Goal: Use online tool/utility: Use online tool/utility

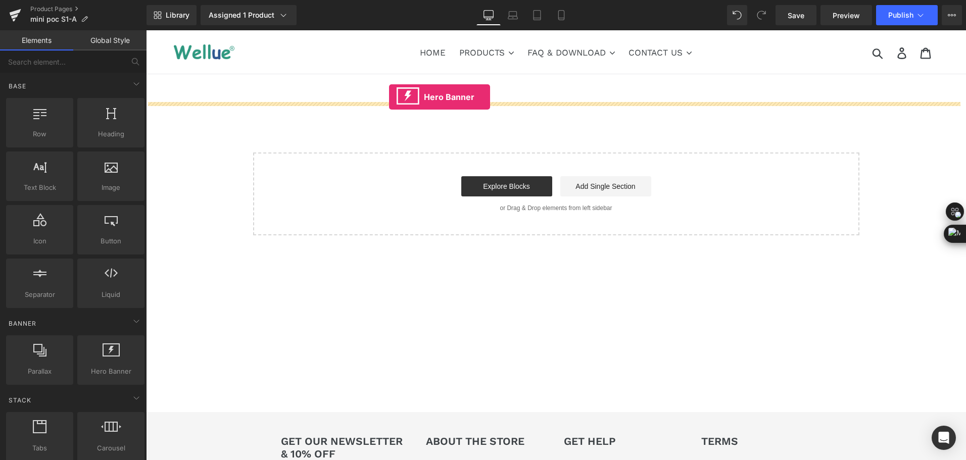
drag, startPoint x: 237, startPoint y: 400, endPoint x: 389, endPoint y: 98, distance: 338.3
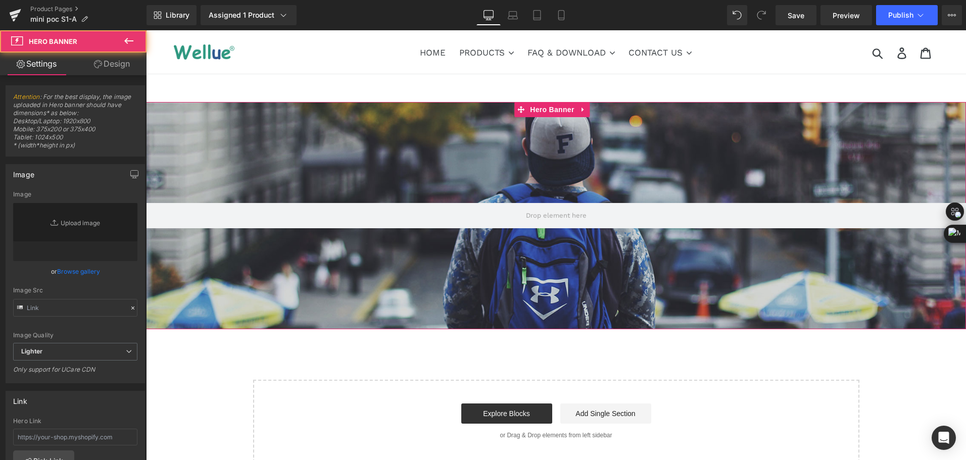
type input "[URL][DOMAIN_NAME]"
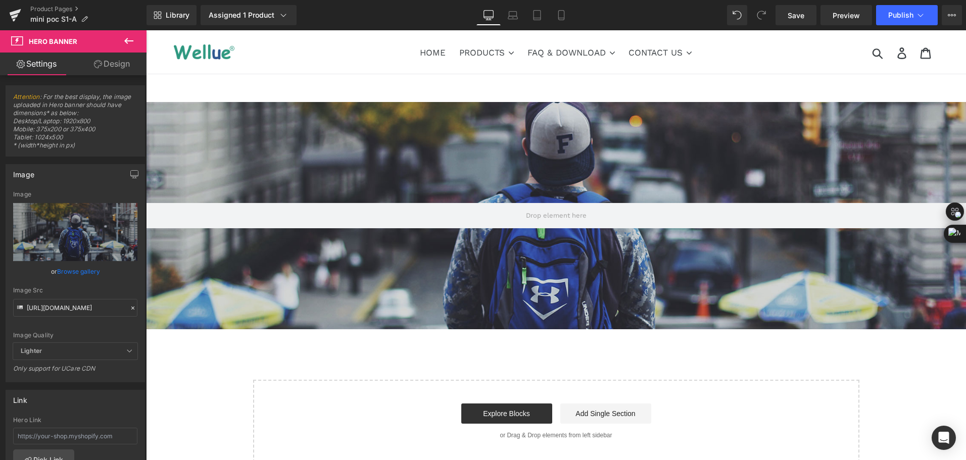
click at [123, 45] on icon at bounding box center [129, 41] width 12 height 12
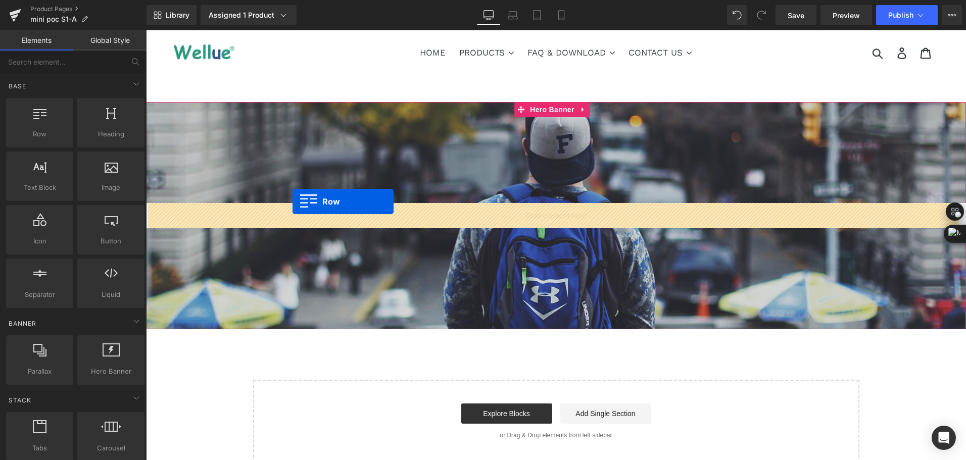
drag, startPoint x: 188, startPoint y: 155, endPoint x: 293, endPoint y: 202, distance: 114.5
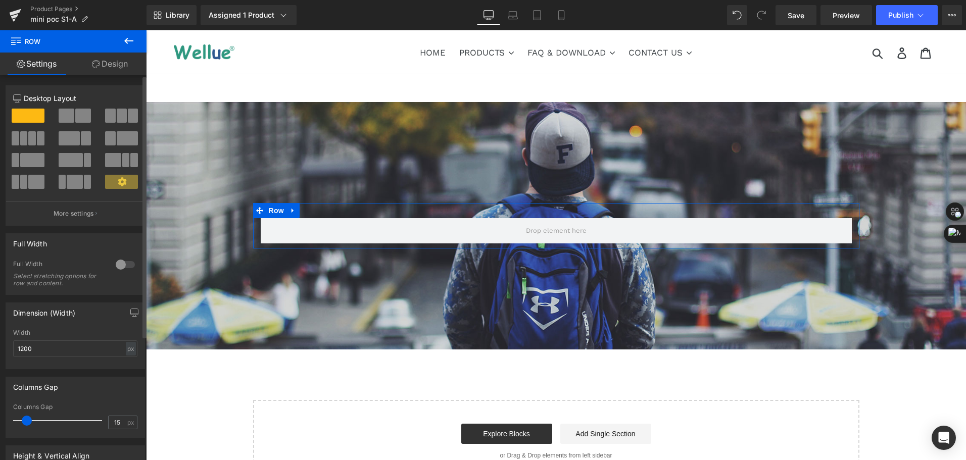
click at [81, 117] on span at bounding box center [83, 116] width 16 height 14
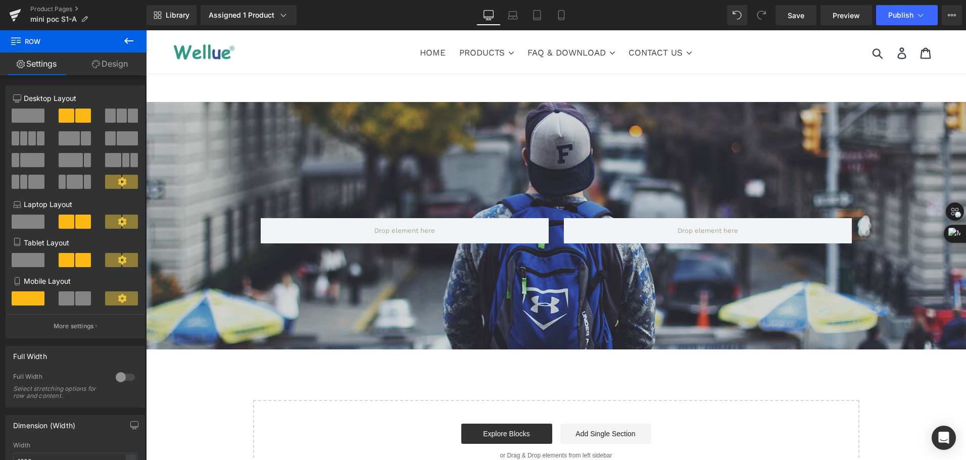
drag, startPoint x: 129, startPoint y: 42, endPoint x: 114, endPoint y: 73, distance: 34.4
click at [129, 43] on icon at bounding box center [129, 41] width 12 height 12
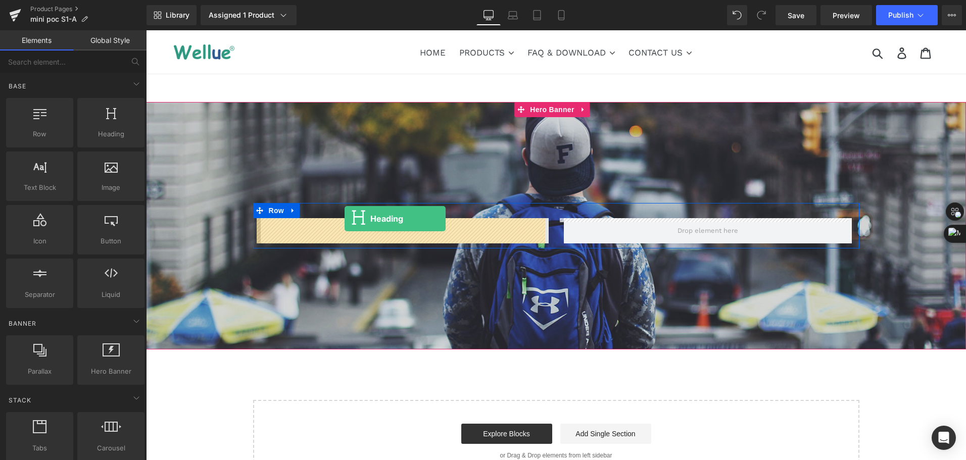
drag, startPoint x: 257, startPoint y: 174, endPoint x: 345, endPoint y: 219, distance: 98.8
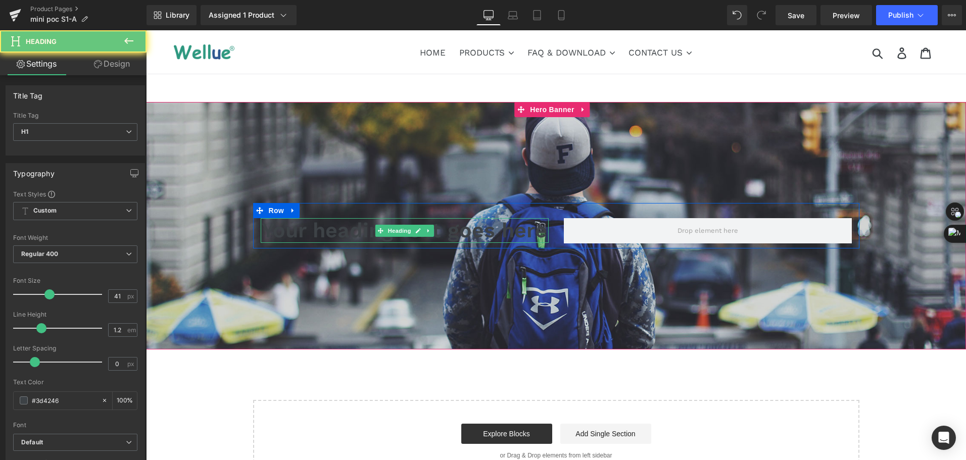
click at [314, 232] on h1 "Your heading text goes here" at bounding box center [405, 230] width 288 height 25
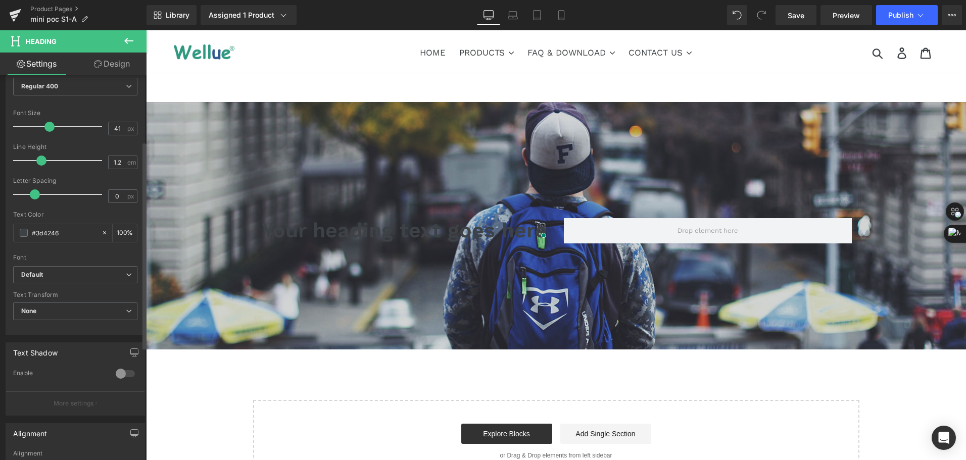
scroll to position [202, 0]
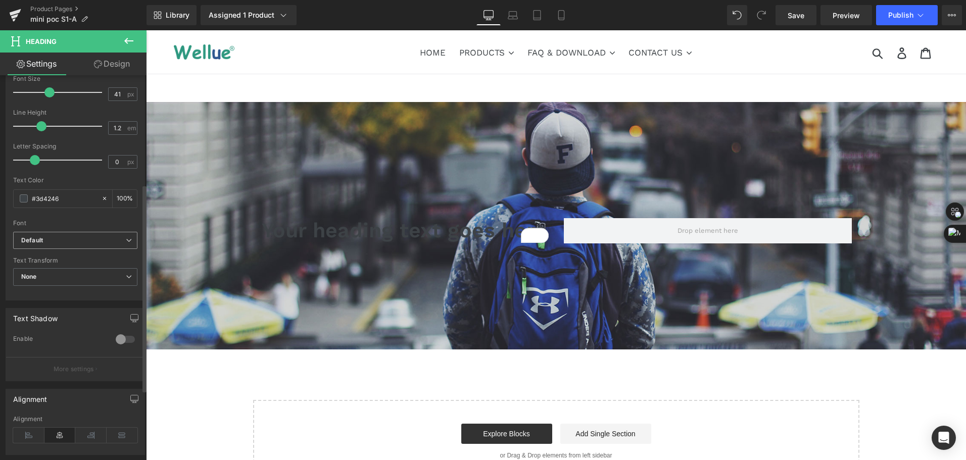
click at [90, 239] on b "Default" at bounding box center [73, 241] width 105 height 9
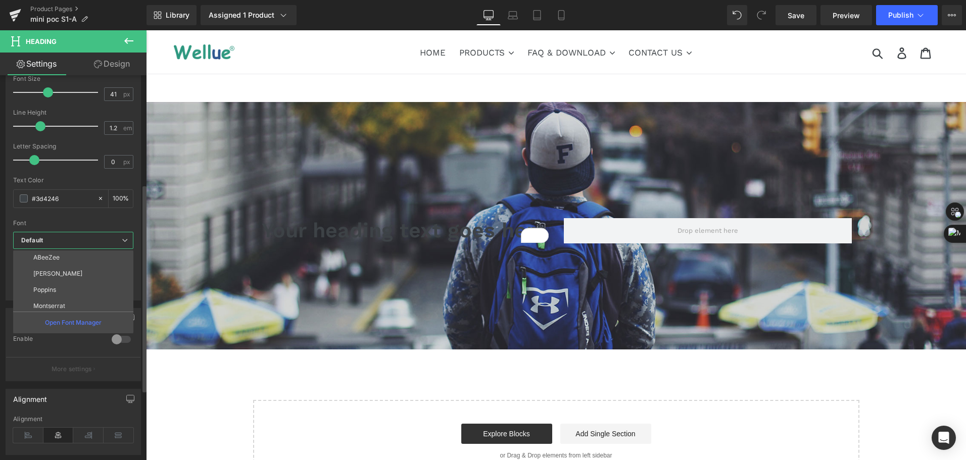
scroll to position [279, 0]
click at [85, 304] on li "Montserrat" at bounding box center [75, 303] width 125 height 16
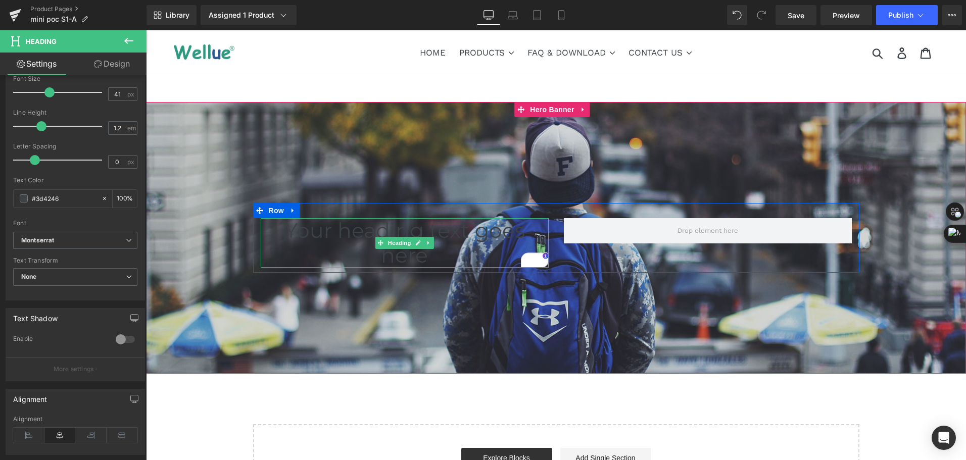
click at [271, 237] on h1 "Your heading text goes here" at bounding box center [405, 243] width 288 height 50
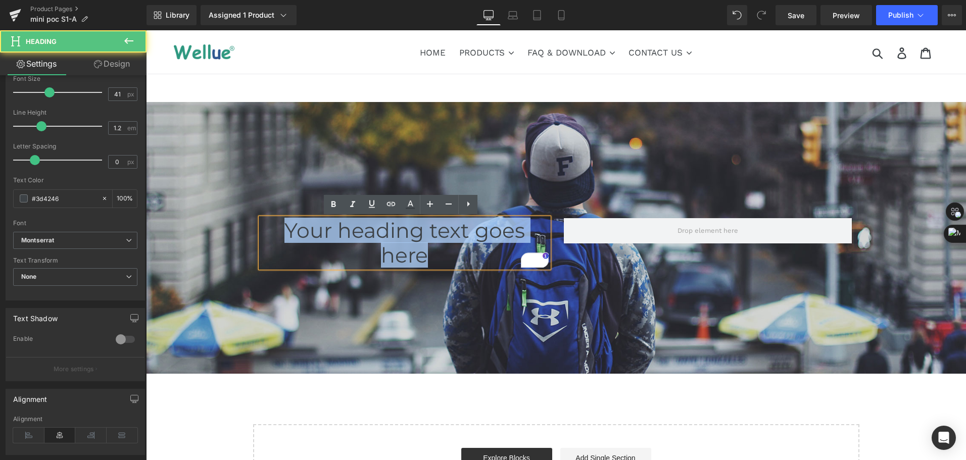
drag, startPoint x: 441, startPoint y: 261, endPoint x: 251, endPoint y: 232, distance: 192.3
click at [253, 232] on div "Your heading text goes here Heading" at bounding box center [404, 243] width 303 height 50
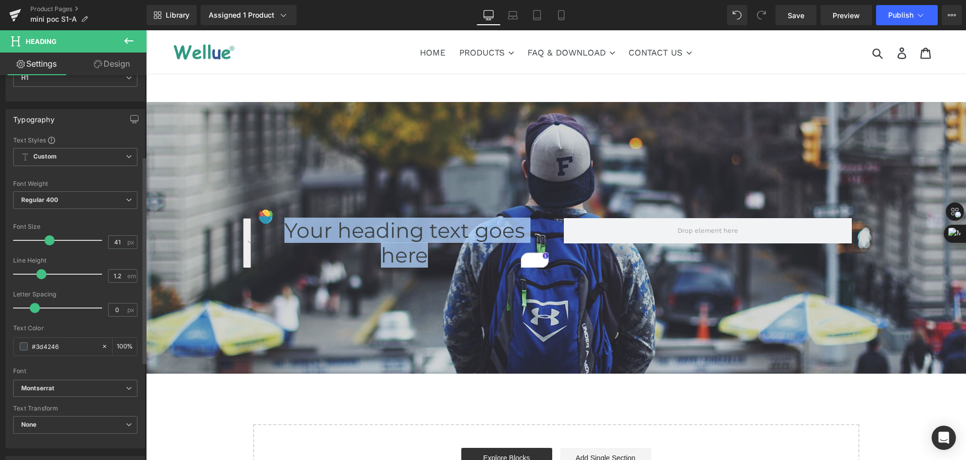
scroll to position [51, 0]
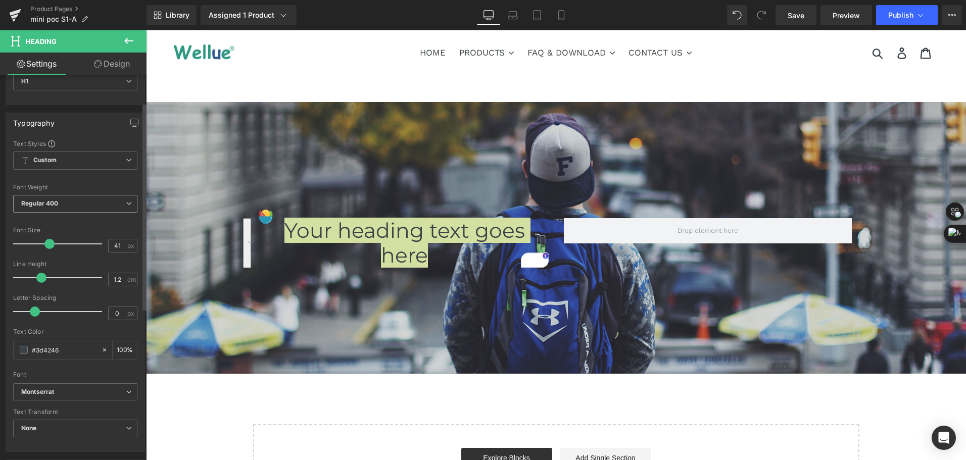
click at [68, 200] on span "Regular 400" at bounding box center [75, 204] width 124 height 18
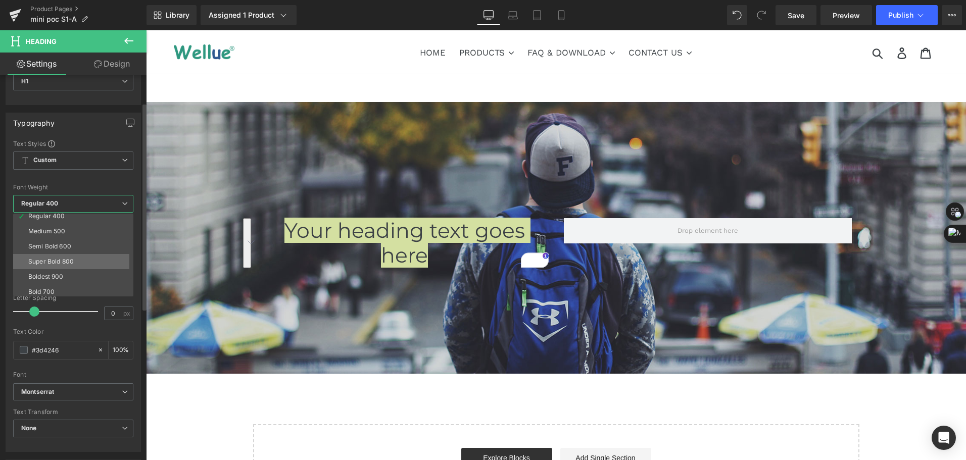
click at [79, 265] on li "Super Bold 800" at bounding box center [75, 261] width 125 height 15
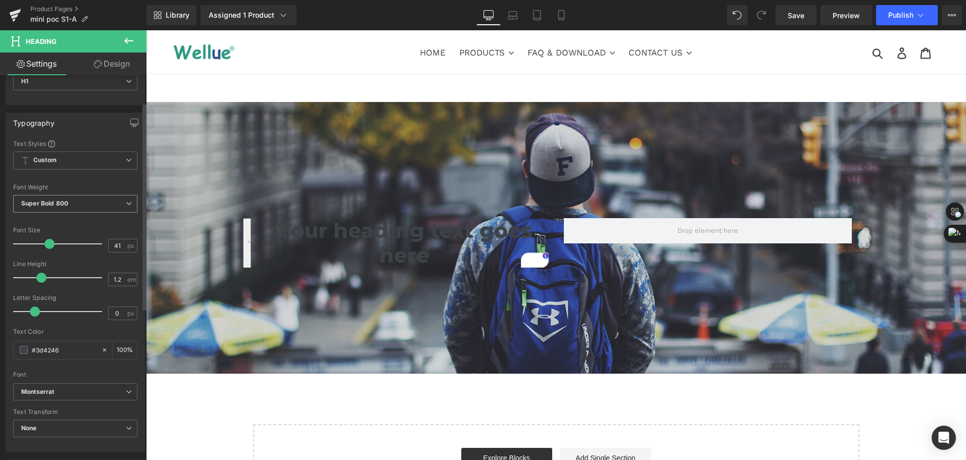
click at [80, 208] on span "Super Bold 800" at bounding box center [75, 204] width 124 height 18
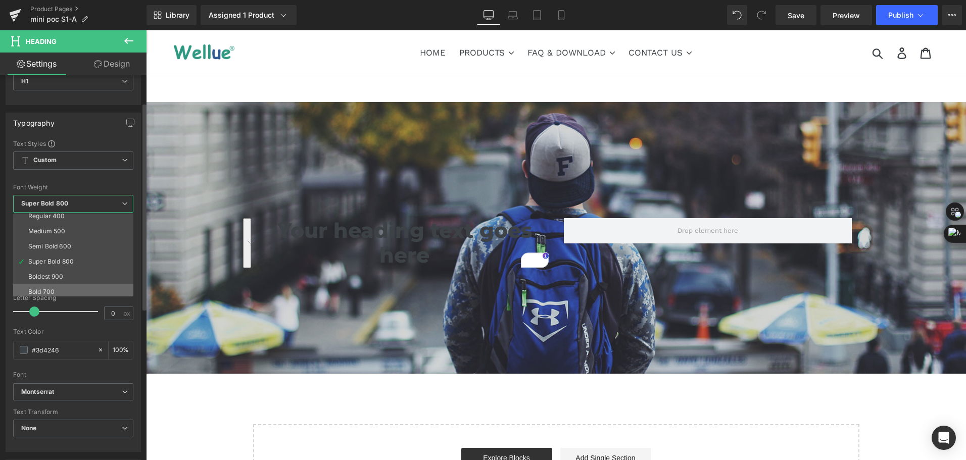
click at [79, 290] on li "Bold 700" at bounding box center [75, 292] width 125 height 15
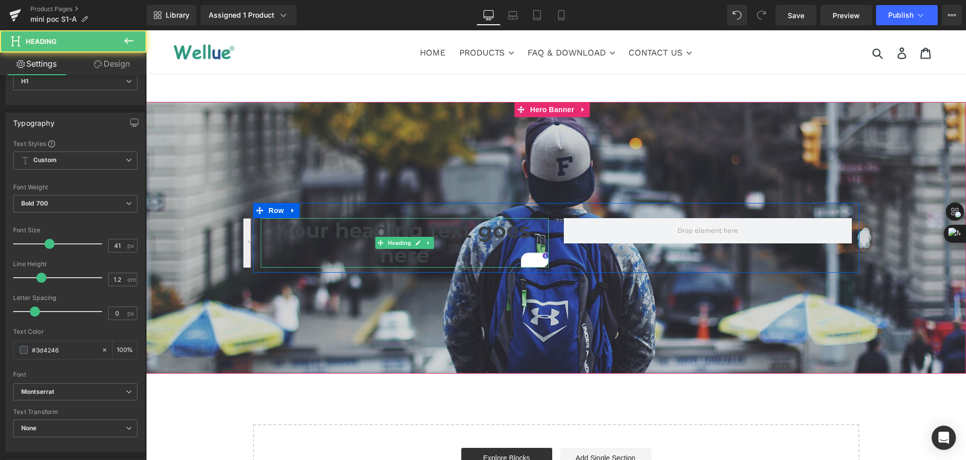
click at [322, 242] on h1 "Your heading text goes here" at bounding box center [405, 243] width 288 height 50
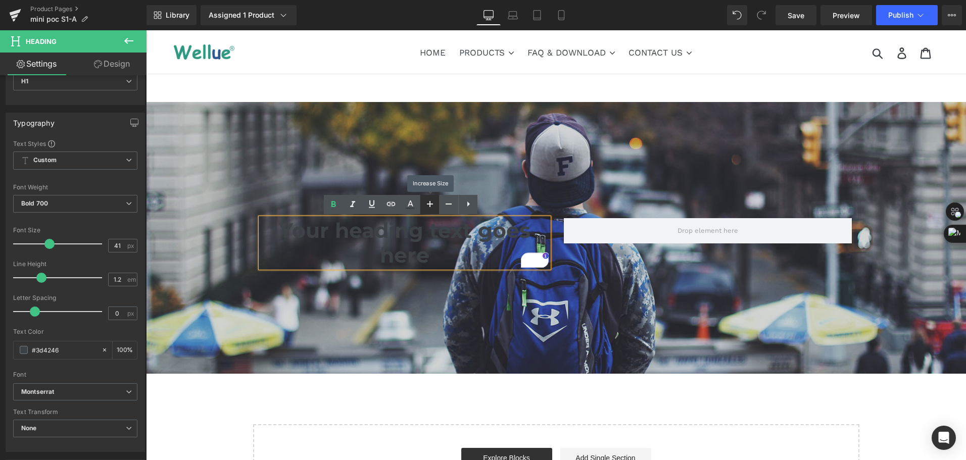
click at [435, 208] on icon at bounding box center [430, 204] width 12 height 12
type input "43"
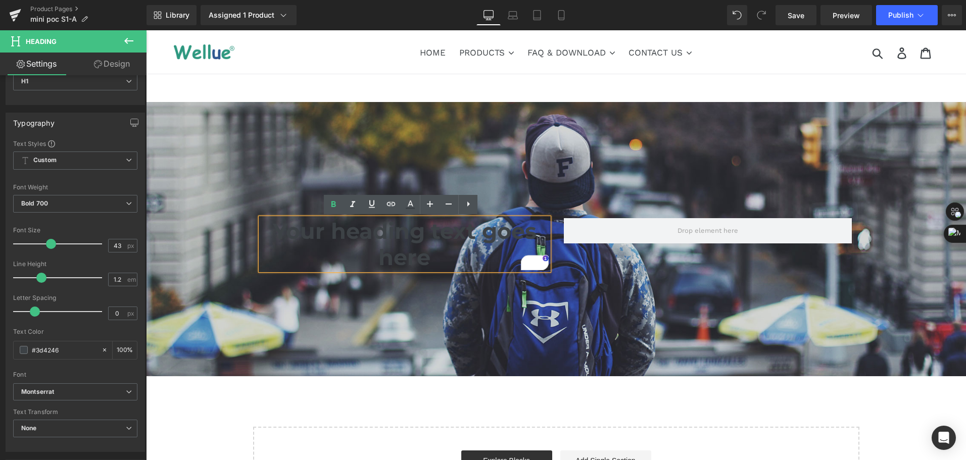
click at [296, 253] on h1 "Your heading text goes here" at bounding box center [405, 244] width 288 height 52
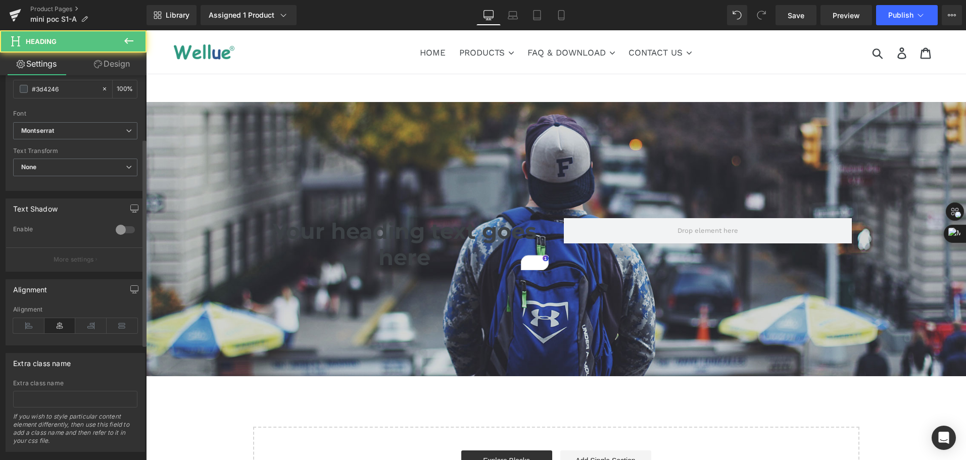
scroll to position [332, 0]
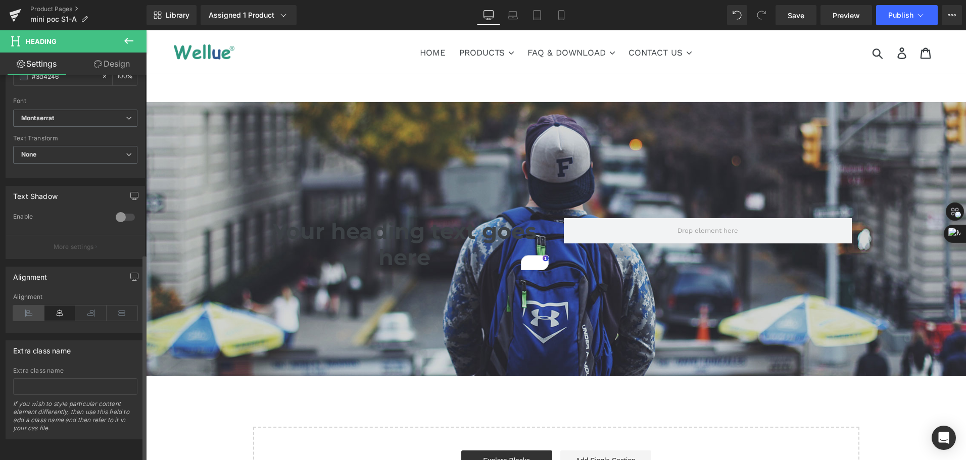
click at [38, 306] on icon at bounding box center [28, 313] width 31 height 15
click at [34, 307] on icon at bounding box center [28, 313] width 31 height 15
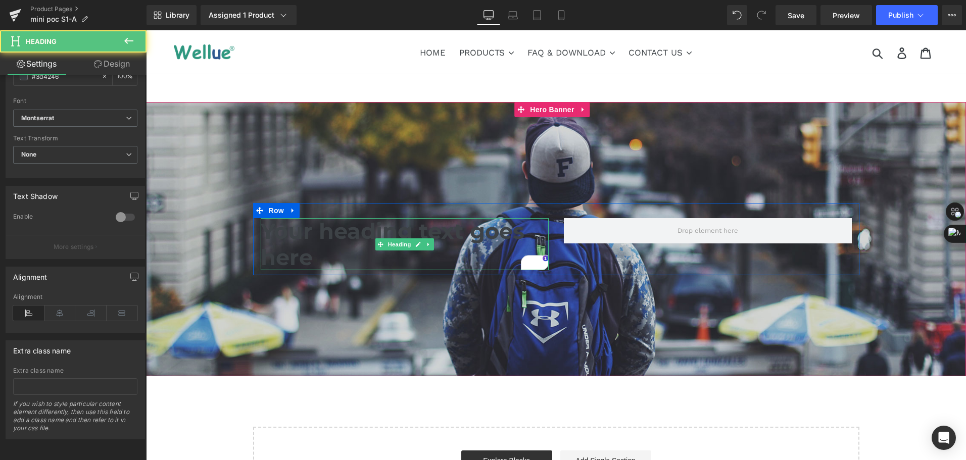
click at [273, 250] on h1 "Your heading text goes here" at bounding box center [405, 244] width 288 height 52
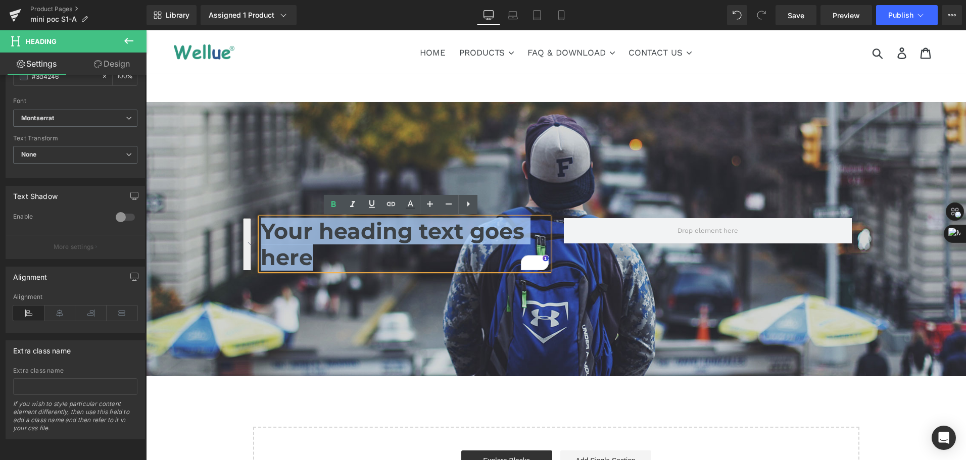
drag, startPoint x: 261, startPoint y: 229, endPoint x: 317, endPoint y: 254, distance: 61.3
click at [317, 254] on h1 "Your heading text goes here" at bounding box center [405, 244] width 288 height 52
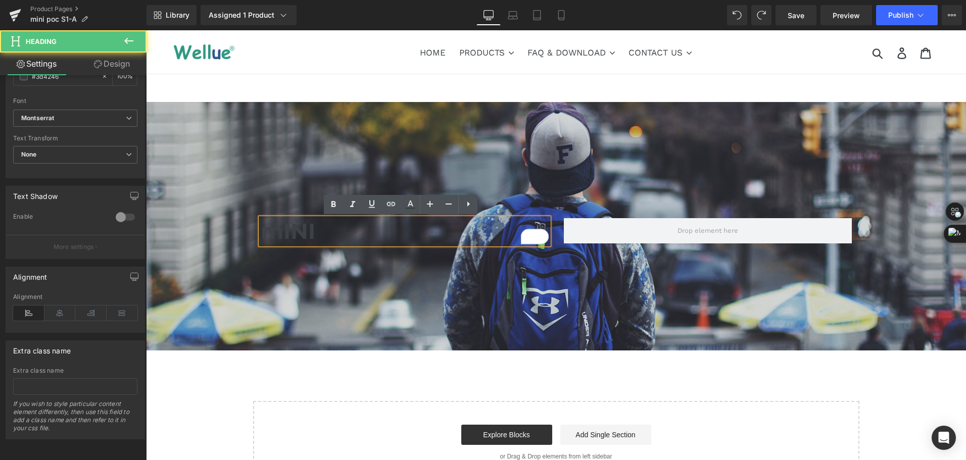
click at [290, 230] on h1 "mINI" at bounding box center [405, 231] width 288 height 26
click at [277, 232] on h1 "mINI" at bounding box center [405, 231] width 288 height 26
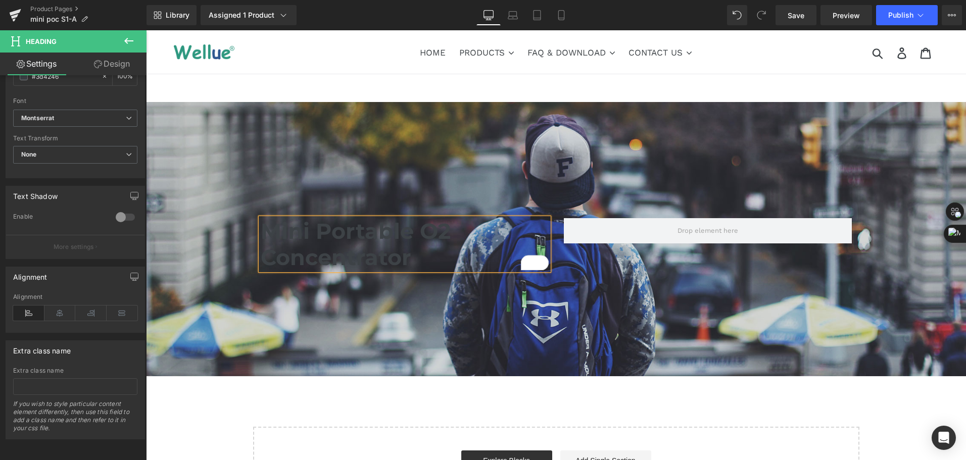
click at [309, 257] on h1 "Mini Portable O2 Concentrator" at bounding box center [405, 244] width 288 height 52
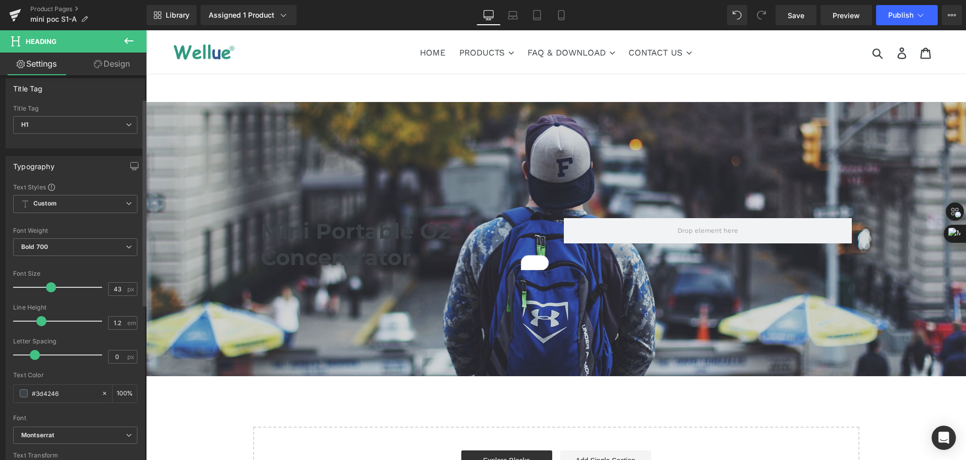
scroll to position [0, 0]
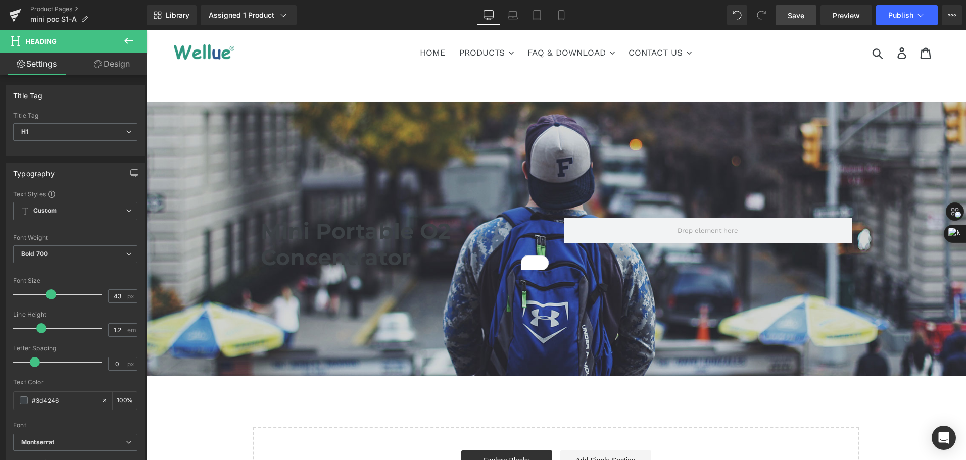
click at [807, 15] on link "Save" at bounding box center [796, 15] width 41 height 20
